Goal: Information Seeking & Learning: Learn about a topic

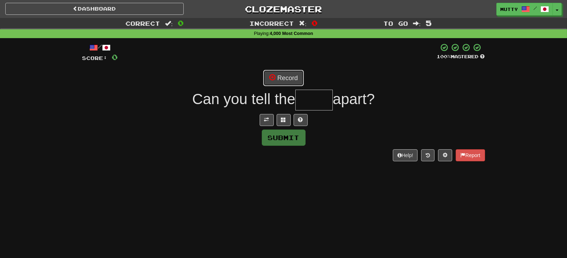
click at [293, 77] on button "Record" at bounding box center [283, 78] width 41 height 16
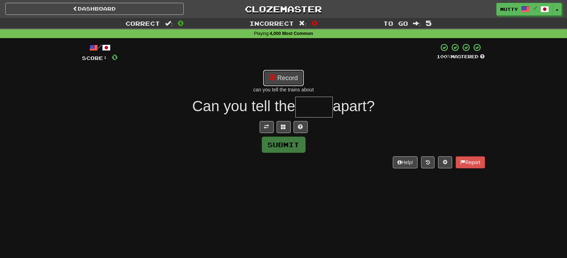
click at [290, 78] on button "Record" at bounding box center [283, 78] width 41 height 16
type input "*****"
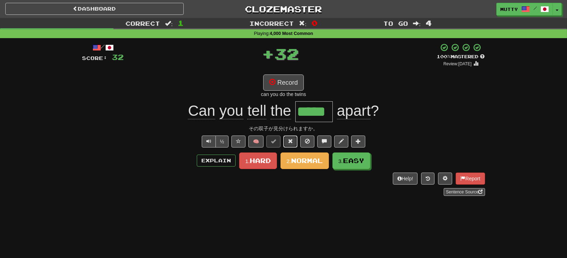
click at [294, 145] on button at bounding box center [290, 142] width 14 height 12
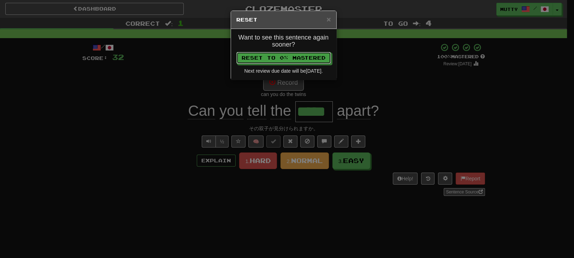
click at [296, 62] on button "Reset to 0% Mastered" at bounding box center [283, 58] width 95 height 12
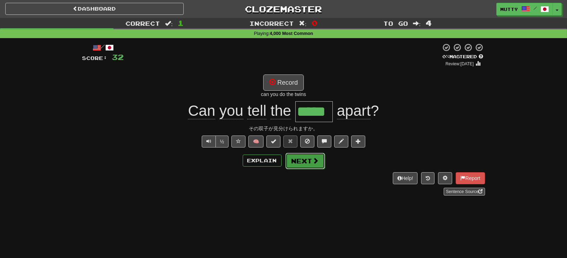
drag, startPoint x: 295, startPoint y: 158, endPoint x: 283, endPoint y: 157, distance: 12.5
click at [295, 158] on button "Next" at bounding box center [305, 161] width 40 height 16
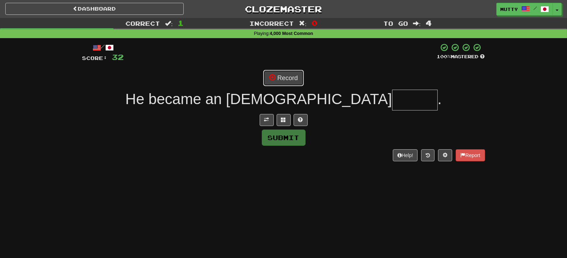
click at [291, 75] on button "Record" at bounding box center [283, 78] width 41 height 16
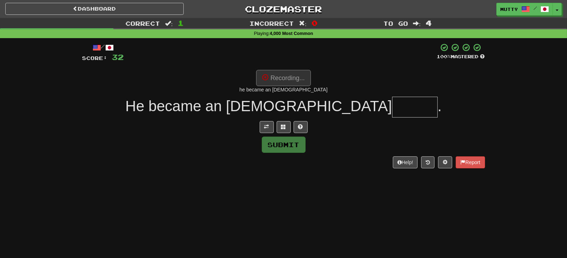
type input "*******"
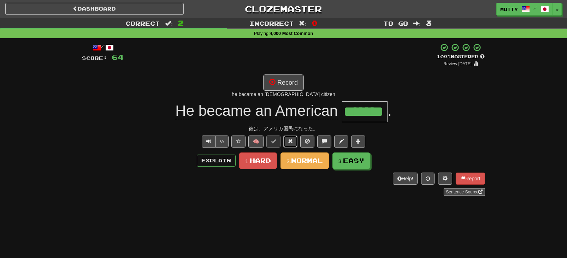
click at [289, 138] on button at bounding box center [290, 142] width 14 height 12
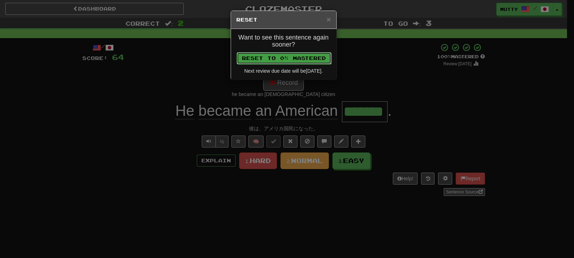
click at [302, 60] on button "Reset to 0% Mastered" at bounding box center [284, 58] width 95 height 12
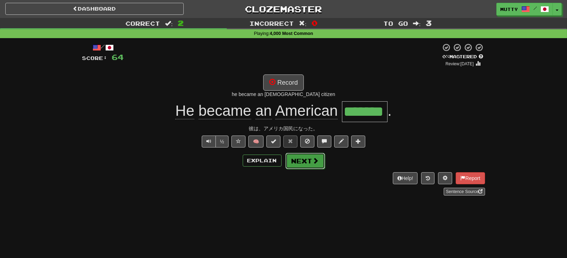
click at [296, 158] on button "Next" at bounding box center [306, 161] width 40 height 16
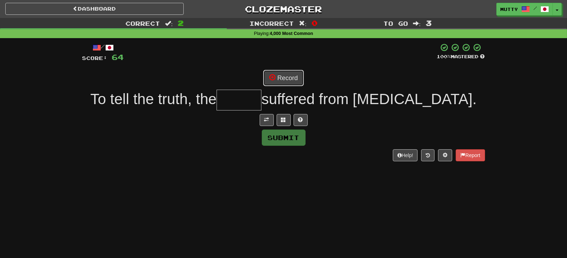
click at [289, 78] on button "Record" at bounding box center [283, 78] width 41 height 16
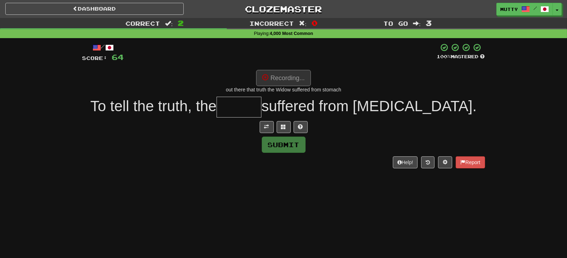
type input "*****"
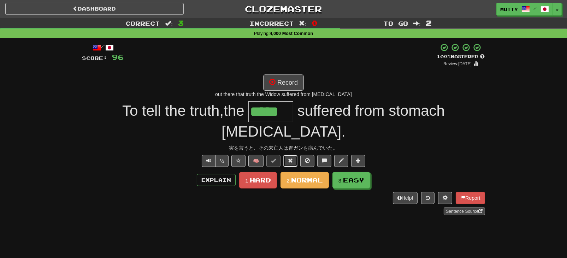
click at [291, 158] on span at bounding box center [290, 160] width 5 height 5
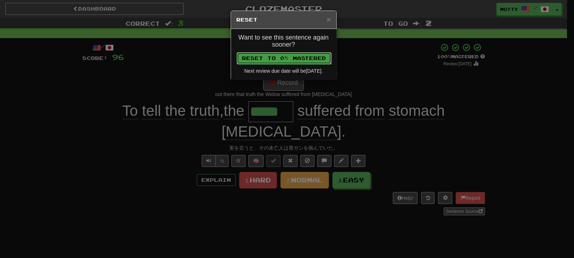
click at [294, 62] on button "Reset to 0% Mastered" at bounding box center [284, 58] width 95 height 12
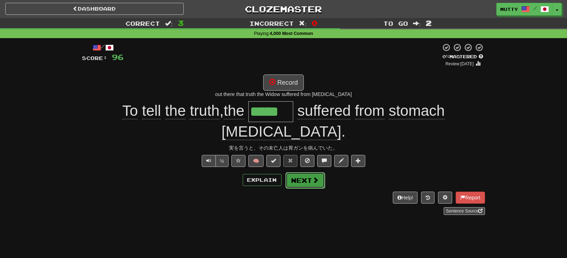
click at [298, 172] on button "Next" at bounding box center [306, 180] width 40 height 16
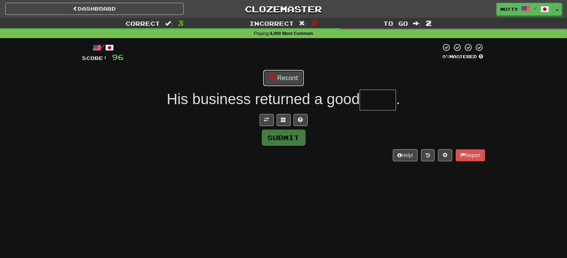
click at [293, 78] on button "Record" at bounding box center [283, 78] width 41 height 16
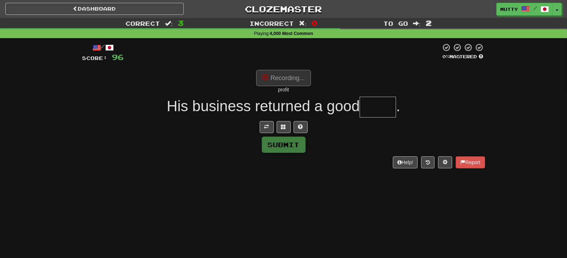
type input "******"
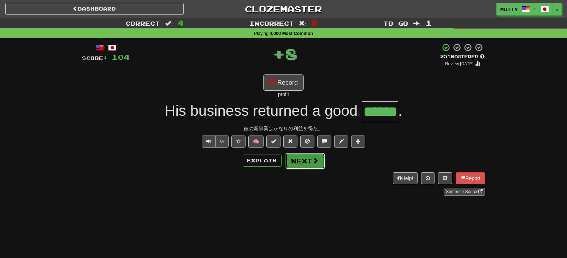
click at [305, 160] on button "Next" at bounding box center [306, 161] width 40 height 16
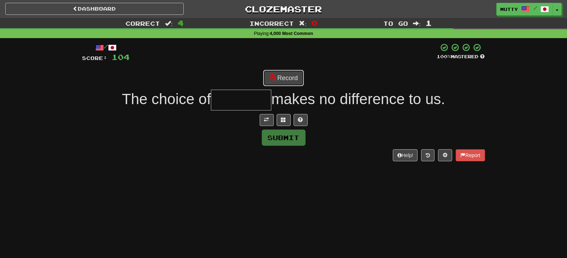
click at [286, 84] on button "Record" at bounding box center [283, 78] width 41 height 16
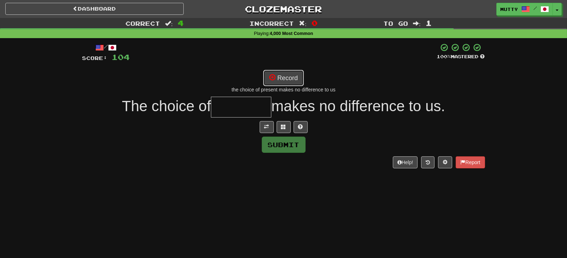
click at [299, 77] on button "Record" at bounding box center [283, 78] width 41 height 16
click at [292, 80] on button "Record" at bounding box center [283, 78] width 41 height 16
type input "********"
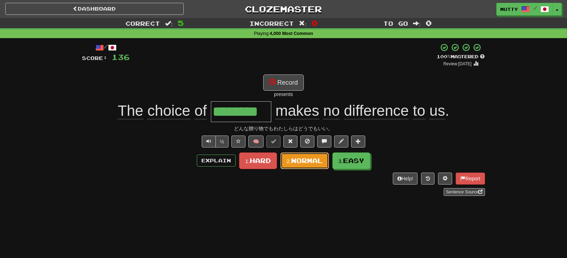
click at [294, 160] on span "Normal" at bounding box center [307, 161] width 32 height 8
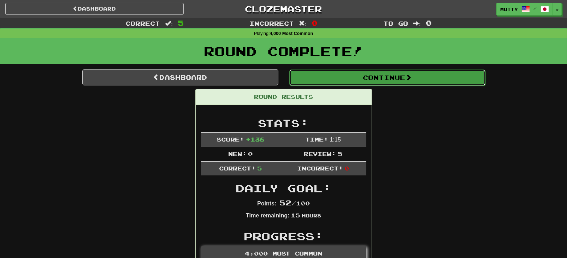
click at [370, 78] on button "Continue" at bounding box center [387, 78] width 196 height 16
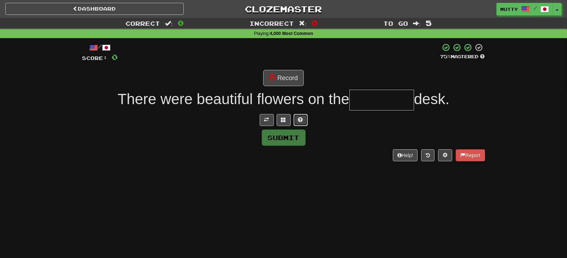
click at [298, 122] on button at bounding box center [301, 120] width 14 height 12
click at [286, 77] on button "Record" at bounding box center [283, 78] width 41 height 16
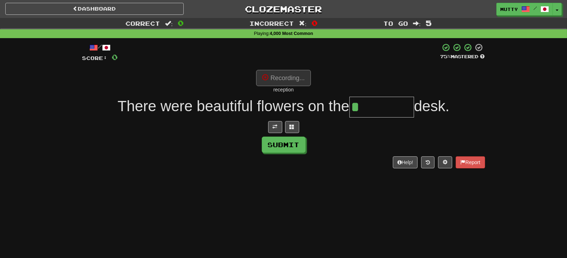
type input "*********"
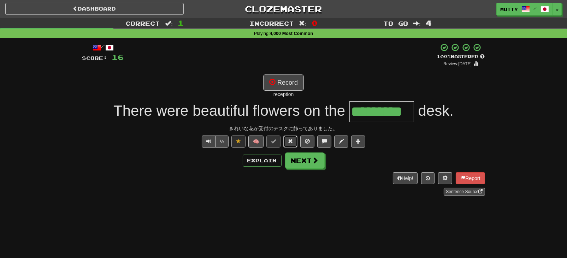
click at [292, 141] on span at bounding box center [290, 141] width 5 height 5
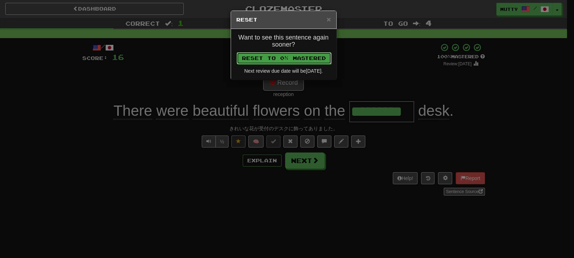
click at [301, 61] on button "Reset to 0% Mastered" at bounding box center [284, 58] width 95 height 12
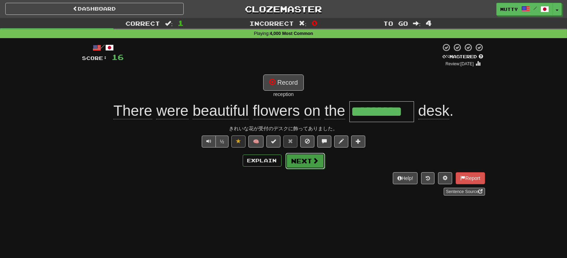
click at [298, 160] on button "Next" at bounding box center [306, 161] width 40 height 16
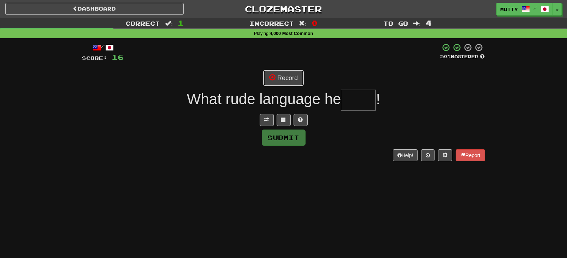
click at [291, 81] on button "Record" at bounding box center [283, 78] width 41 height 16
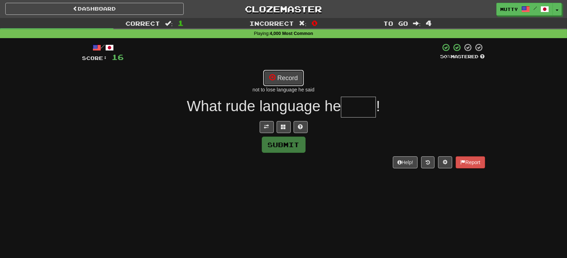
click at [279, 78] on button "Record" at bounding box center [283, 78] width 41 height 16
click at [301, 129] on span at bounding box center [300, 126] width 5 height 5
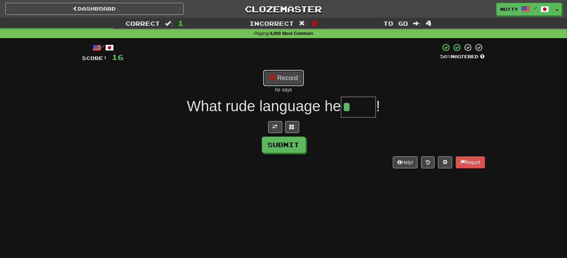
click at [285, 72] on button "Record" at bounding box center [283, 78] width 41 height 16
click at [299, 81] on button "Record" at bounding box center [283, 78] width 41 height 16
click at [276, 129] on span at bounding box center [275, 126] width 5 height 5
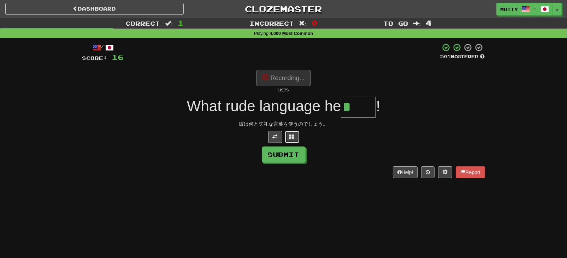
click at [292, 136] on span at bounding box center [292, 136] width 5 height 5
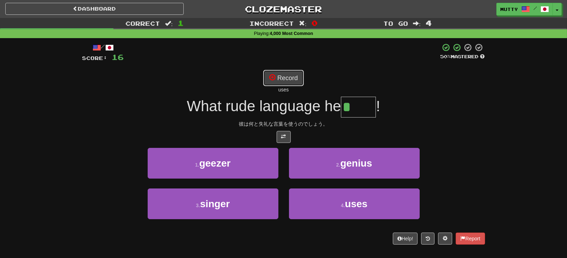
click at [293, 82] on button "Record" at bounding box center [283, 78] width 41 height 16
type input "****"
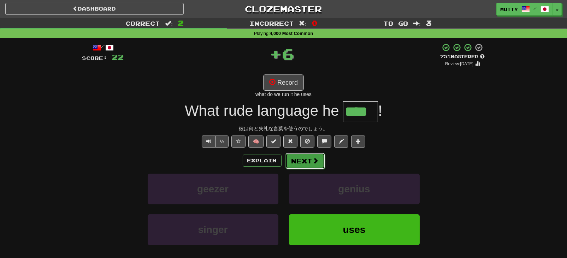
click at [300, 163] on button "Next" at bounding box center [306, 161] width 40 height 16
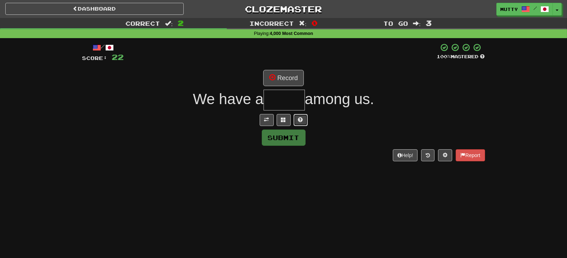
click at [305, 121] on button at bounding box center [301, 120] width 14 height 12
click at [277, 120] on button at bounding box center [275, 120] width 14 height 12
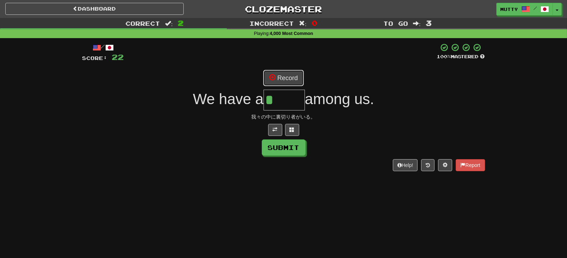
click at [286, 78] on button "Record" at bounding box center [283, 78] width 41 height 16
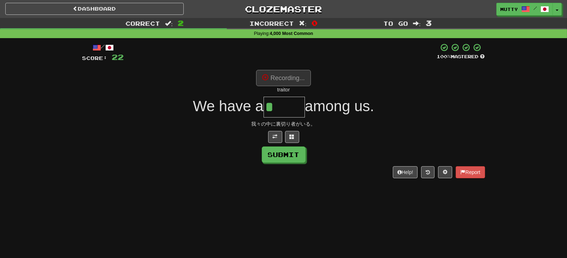
type input "*******"
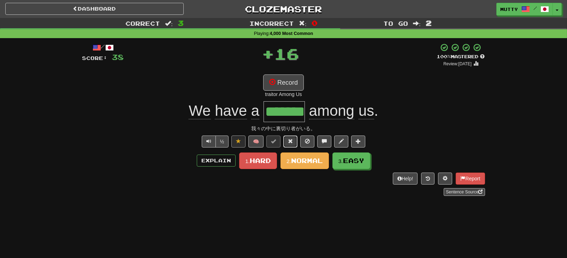
click at [293, 142] on span at bounding box center [290, 141] width 5 height 5
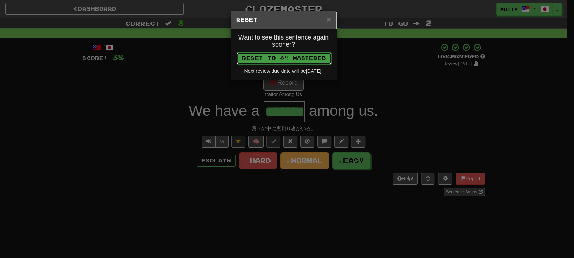
click at [306, 60] on button "Reset to 0% Mastered" at bounding box center [284, 58] width 95 height 12
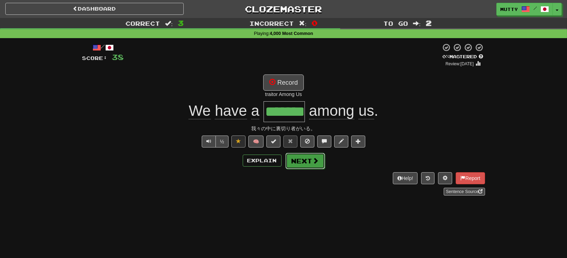
click at [305, 165] on button "Next" at bounding box center [306, 161] width 40 height 16
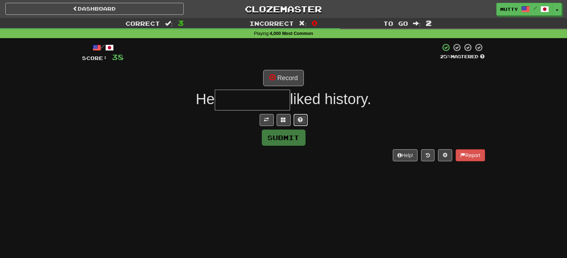
click at [303, 121] on button at bounding box center [301, 120] width 14 height 12
click at [280, 124] on button at bounding box center [275, 120] width 14 height 12
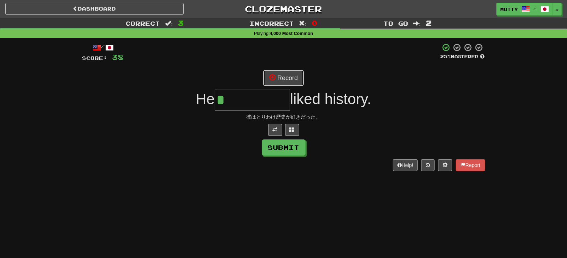
click at [280, 81] on button "Record" at bounding box center [283, 78] width 41 height 16
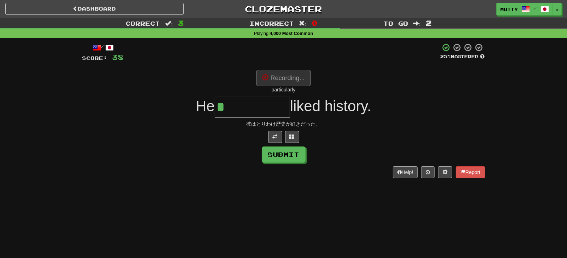
type input "**********"
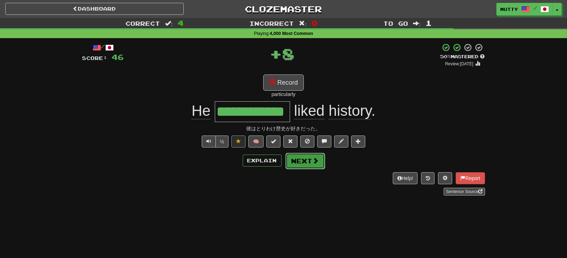
click at [307, 163] on button "Next" at bounding box center [306, 161] width 40 height 16
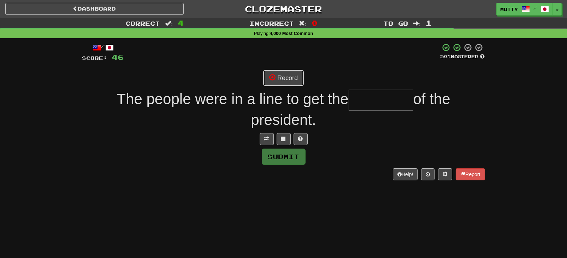
click at [290, 83] on button "Record" at bounding box center [283, 78] width 41 height 16
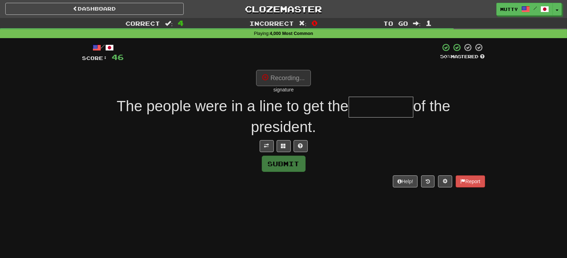
type input "*********"
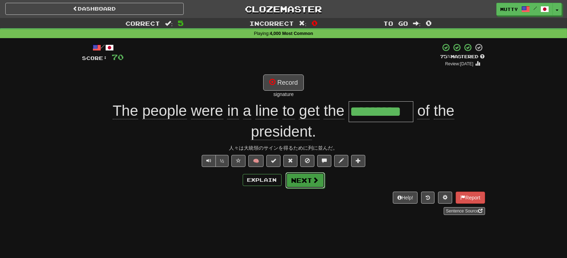
click at [308, 181] on button "Next" at bounding box center [306, 180] width 40 height 16
